Goal: Find specific page/section: Find specific page/section

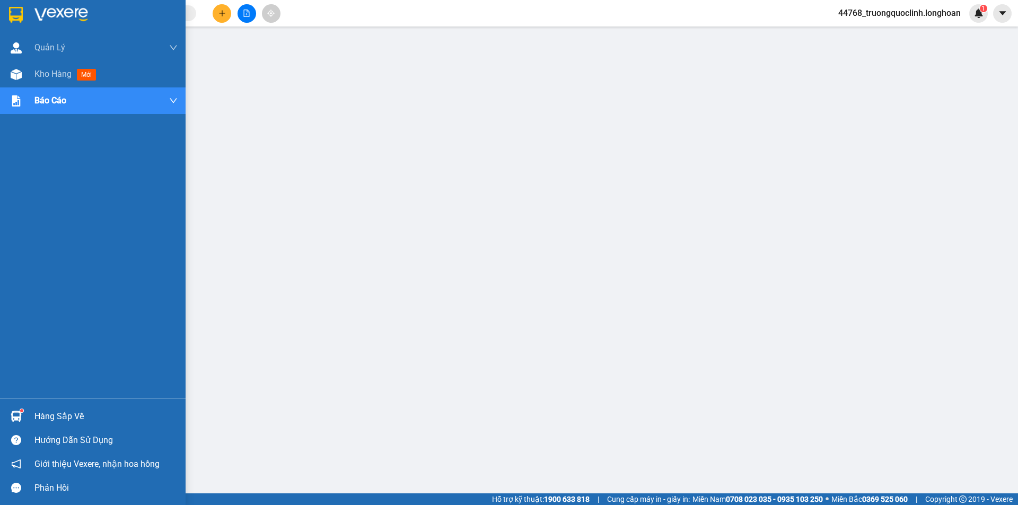
click at [13, 12] on img at bounding box center [16, 15] width 14 height 16
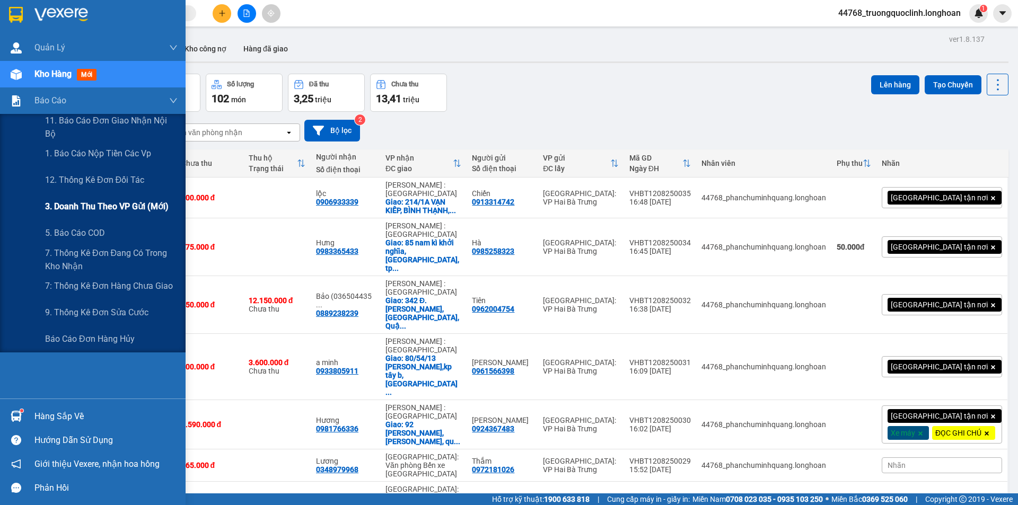
click at [98, 204] on span "3. Doanh Thu theo VP Gửi (mới)" at bounding box center [107, 206] width 124 height 13
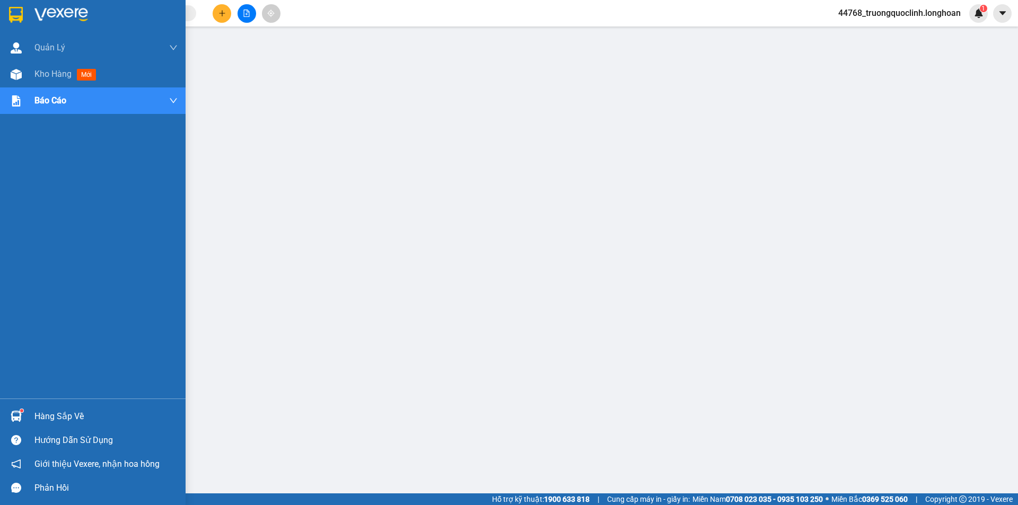
click at [19, 12] on img at bounding box center [16, 15] width 14 height 16
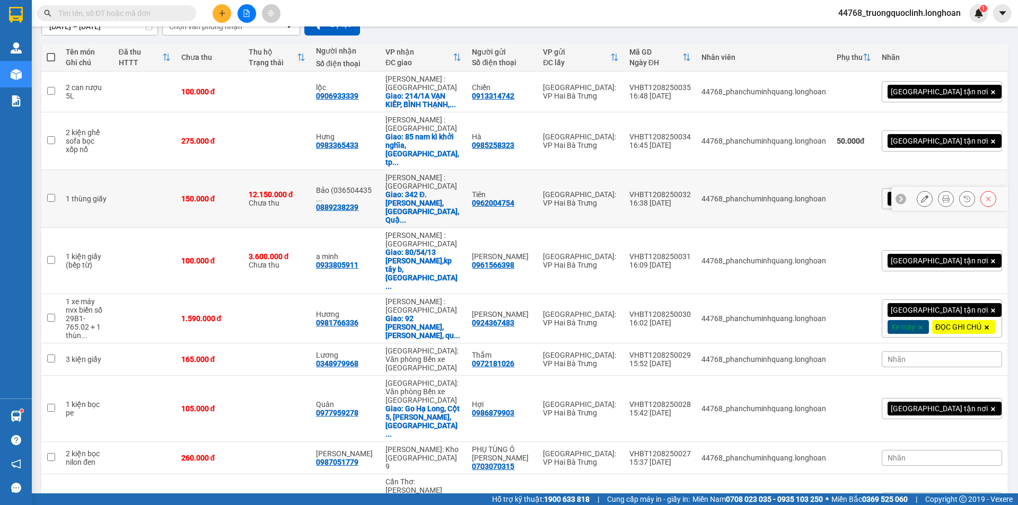
scroll to position [122, 0]
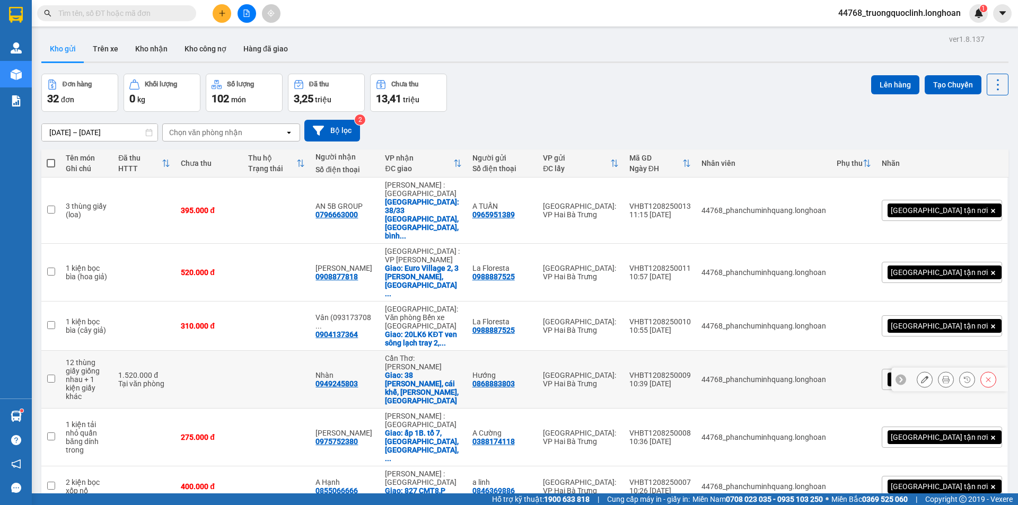
scroll to position [113, 0]
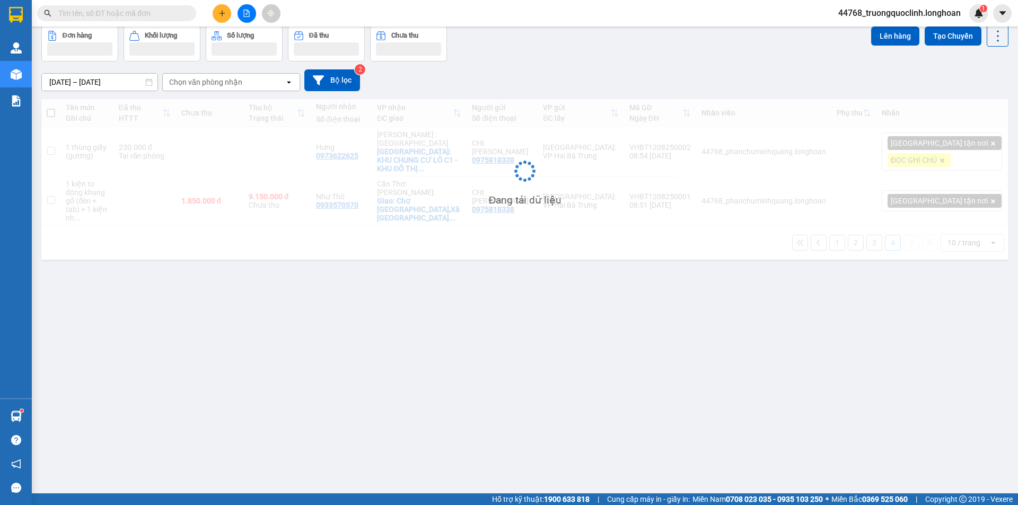
scroll to position [49, 0]
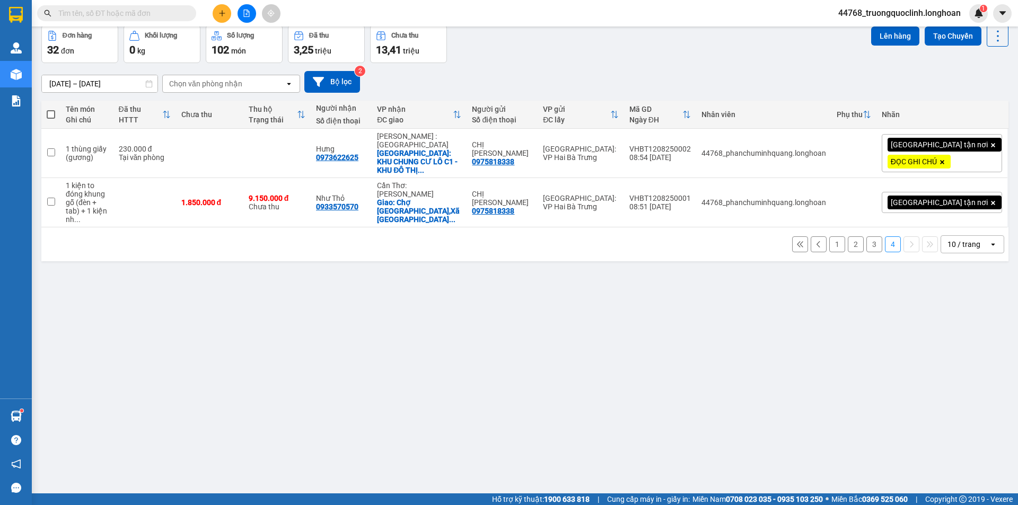
click at [947, 239] on div "10 / trang" at bounding box center [963, 244] width 33 height 11
click at [964, 343] on span "100 / trang" at bounding box center [960, 348] width 38 height 11
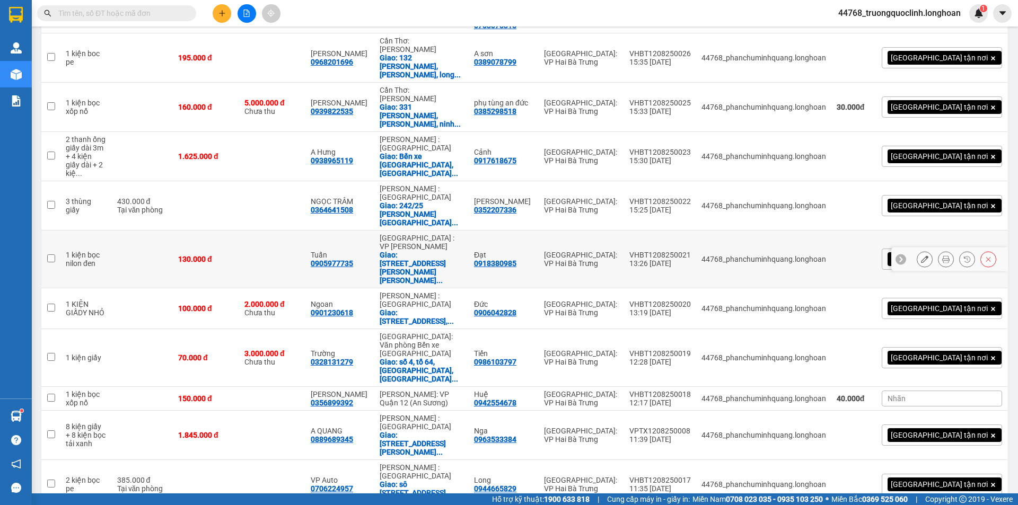
scroll to position [265, 0]
